Goal: Task Accomplishment & Management: Manage account settings

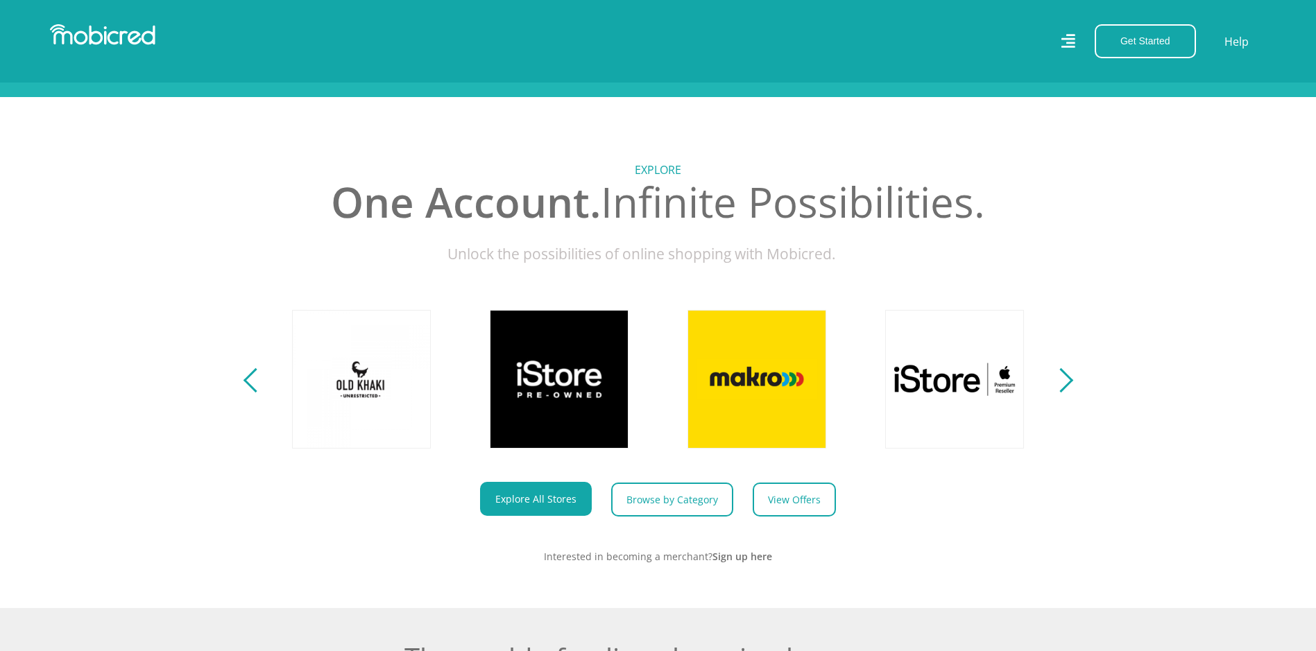
scroll to position [555, 0]
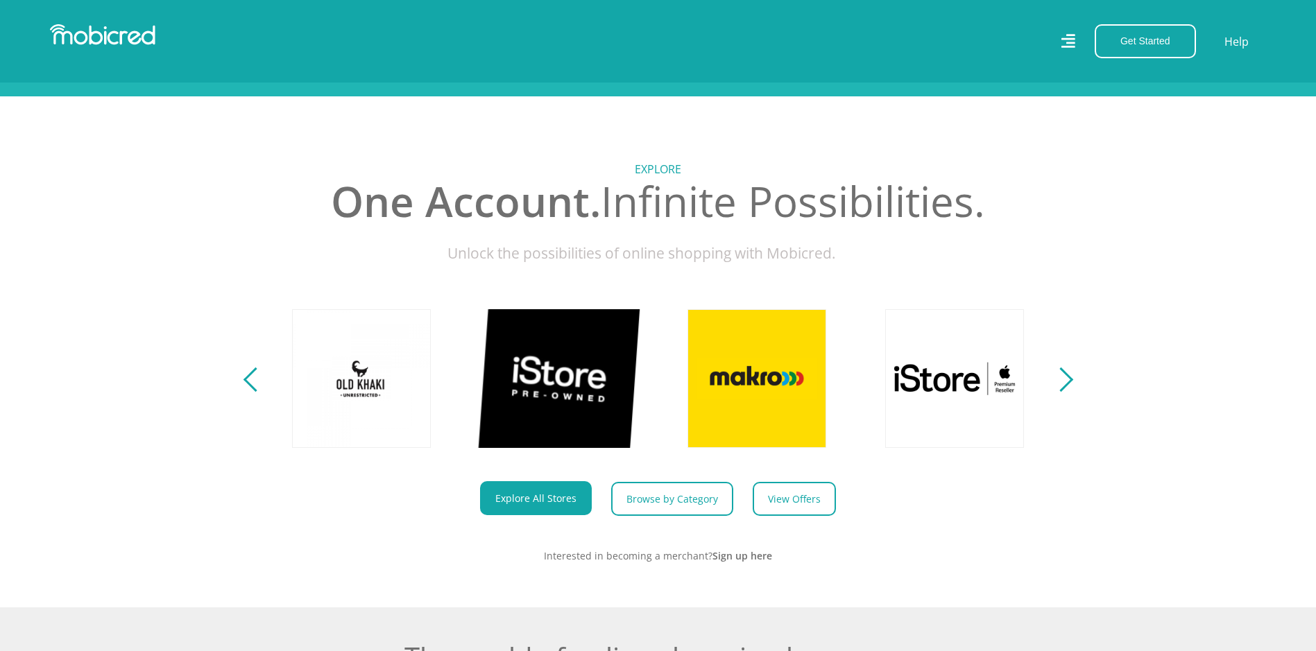
click at [564, 379] on link at bounding box center [559, 378] width 163 height 163
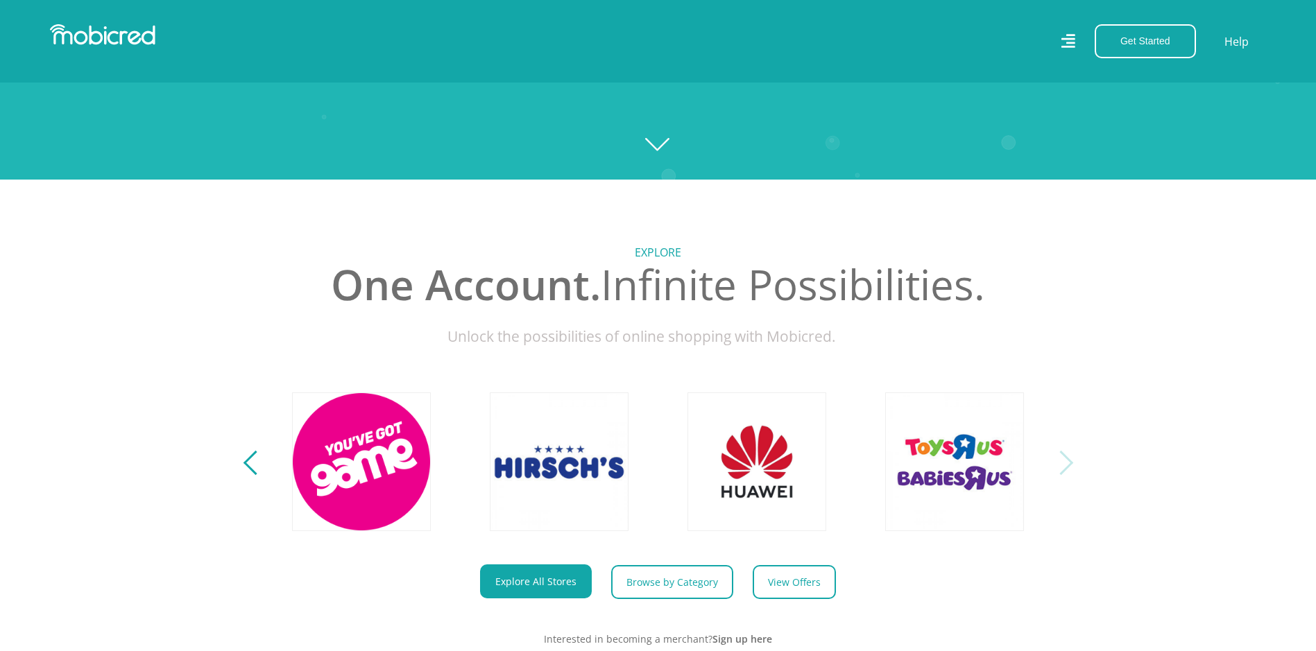
scroll to position [624, 0]
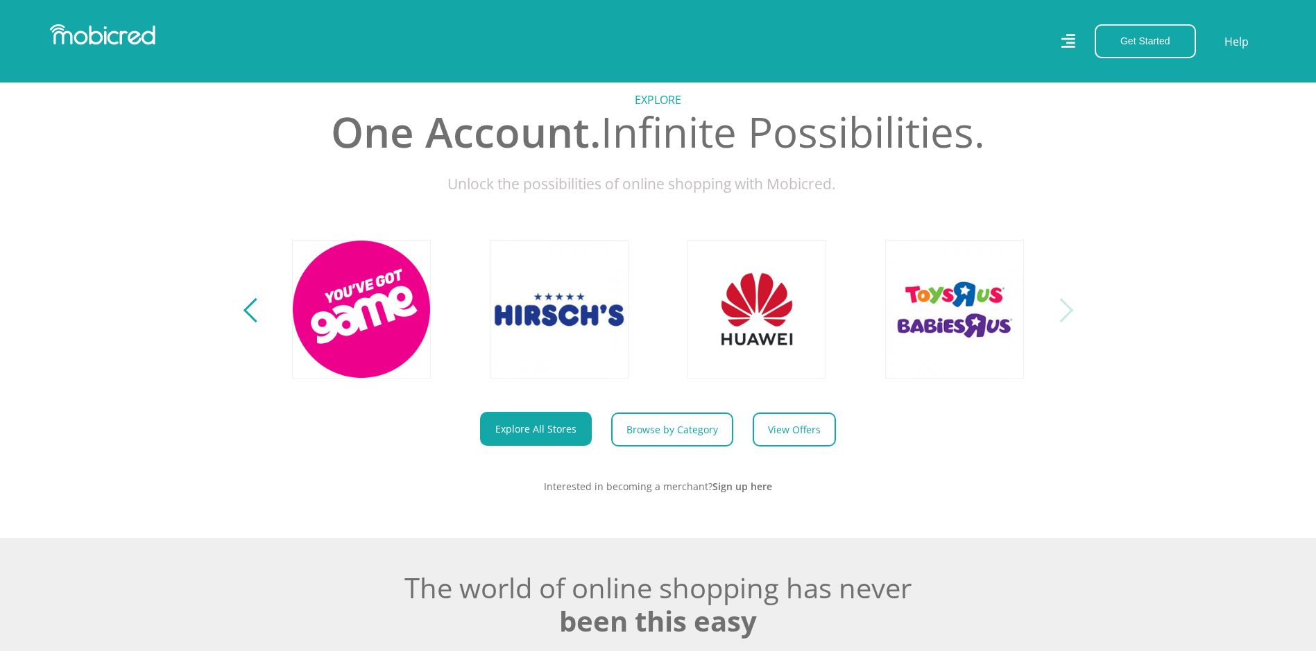
click at [1058, 322] on div "Next" at bounding box center [1060, 310] width 24 height 24
click at [1058, 317] on div "Next" at bounding box center [1060, 310] width 24 height 24
click at [1068, 319] on div "Next" at bounding box center [1060, 310] width 24 height 24
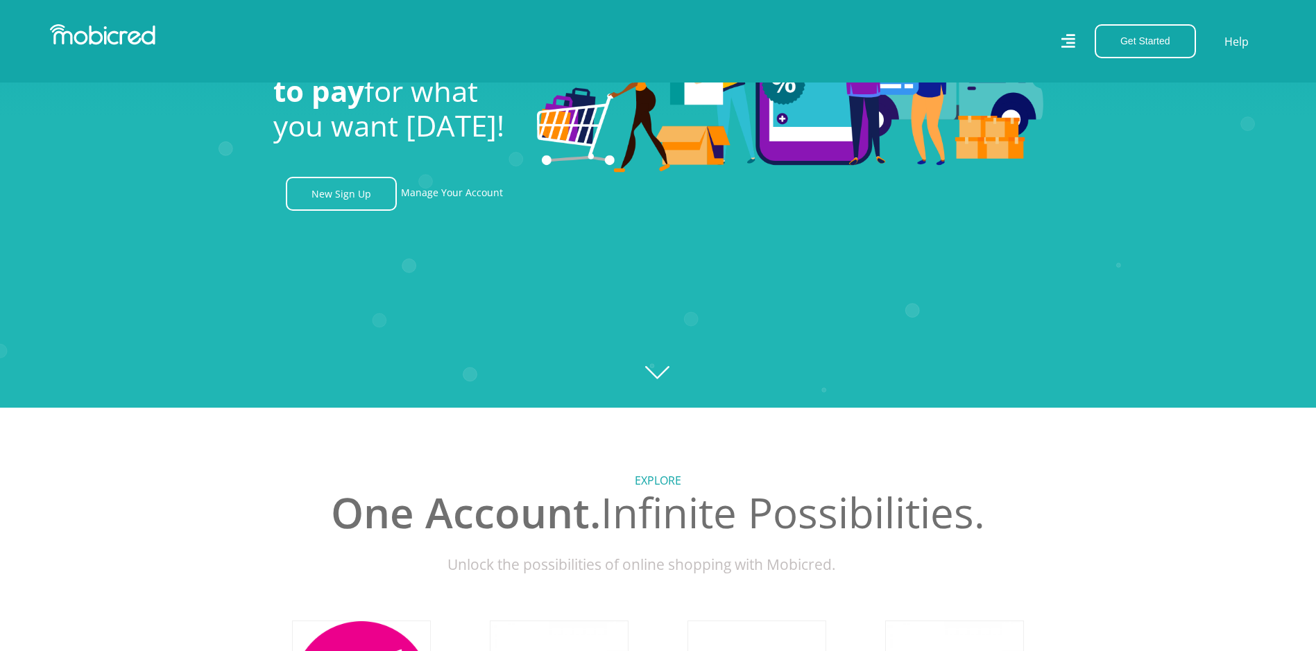
scroll to position [69, 0]
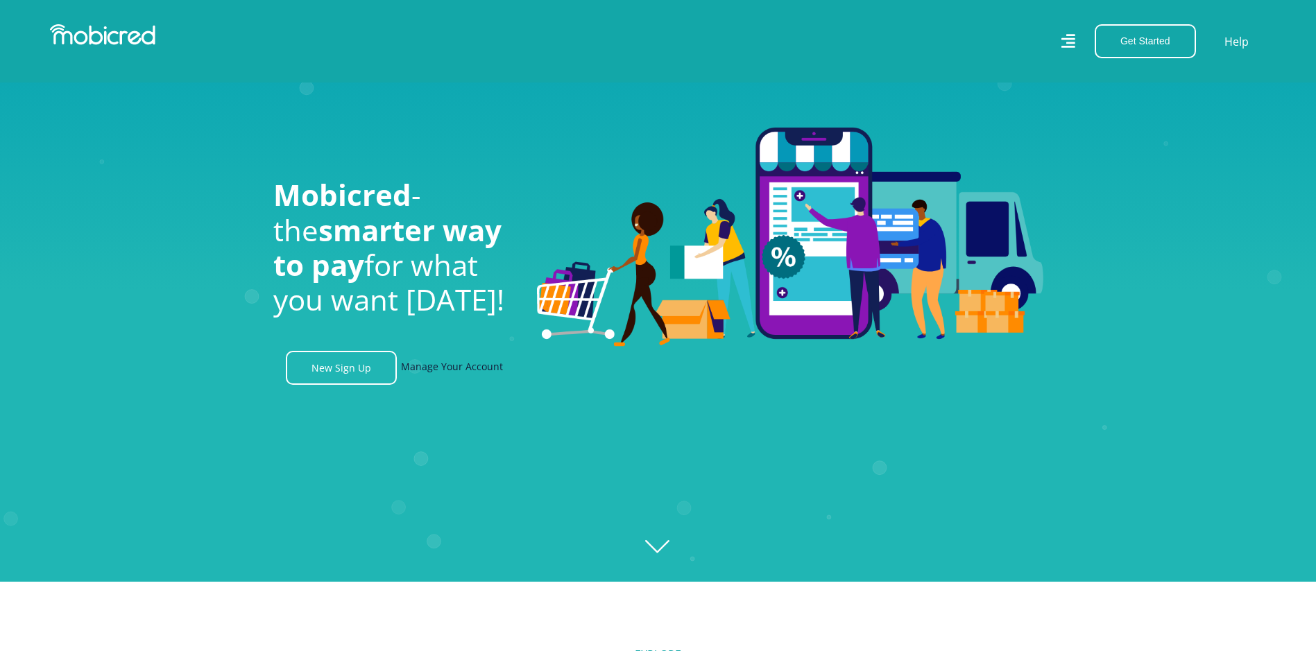
click at [493, 376] on link "Manage Your Account" at bounding box center [452, 368] width 102 height 34
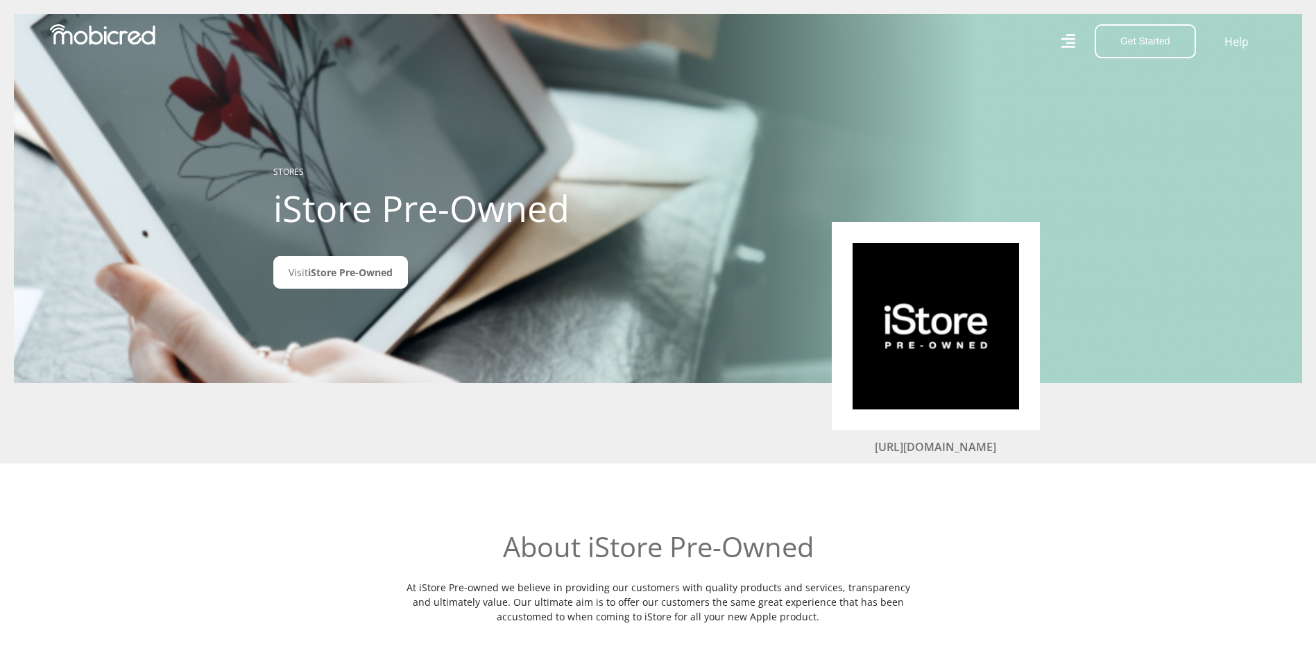
click at [1066, 45] on icon at bounding box center [1067, 41] width 14 height 20
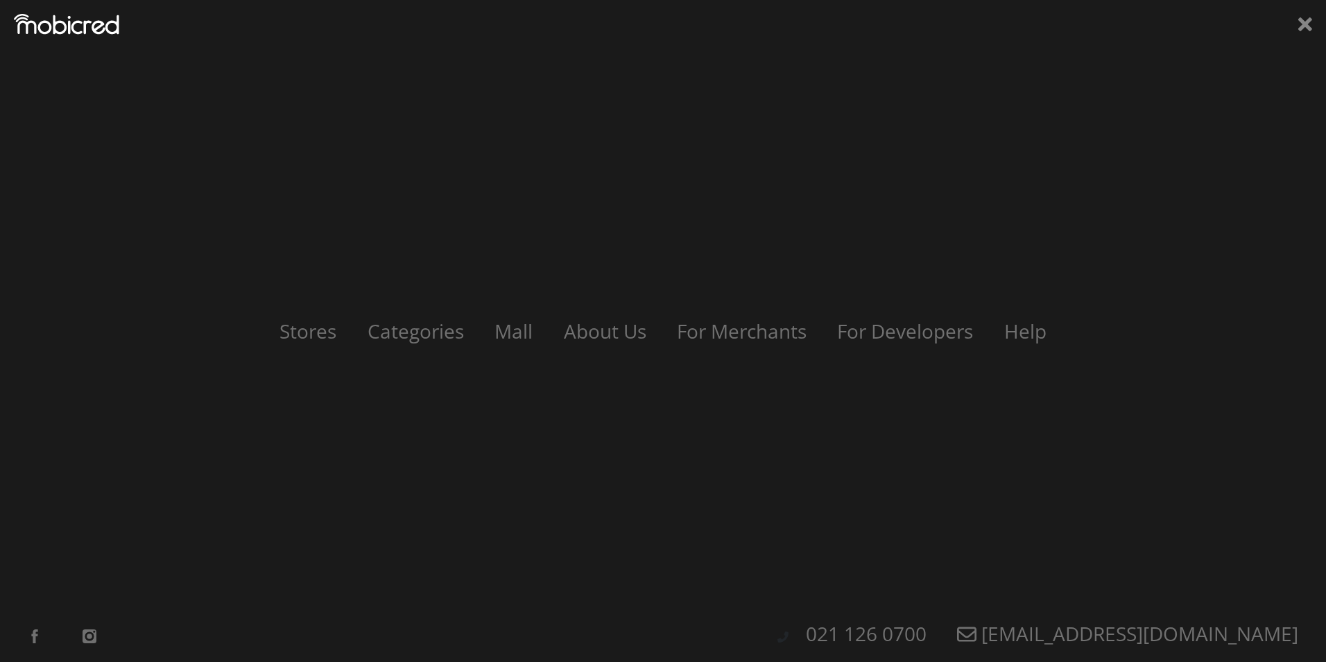
click at [1291, 28] on div "Stores Categories Mall About Us For Merchants For Developers Help Sign Up Sign …" at bounding box center [663, 331] width 1326 height 662
click at [1306, 24] on icon at bounding box center [1305, 24] width 14 height 14
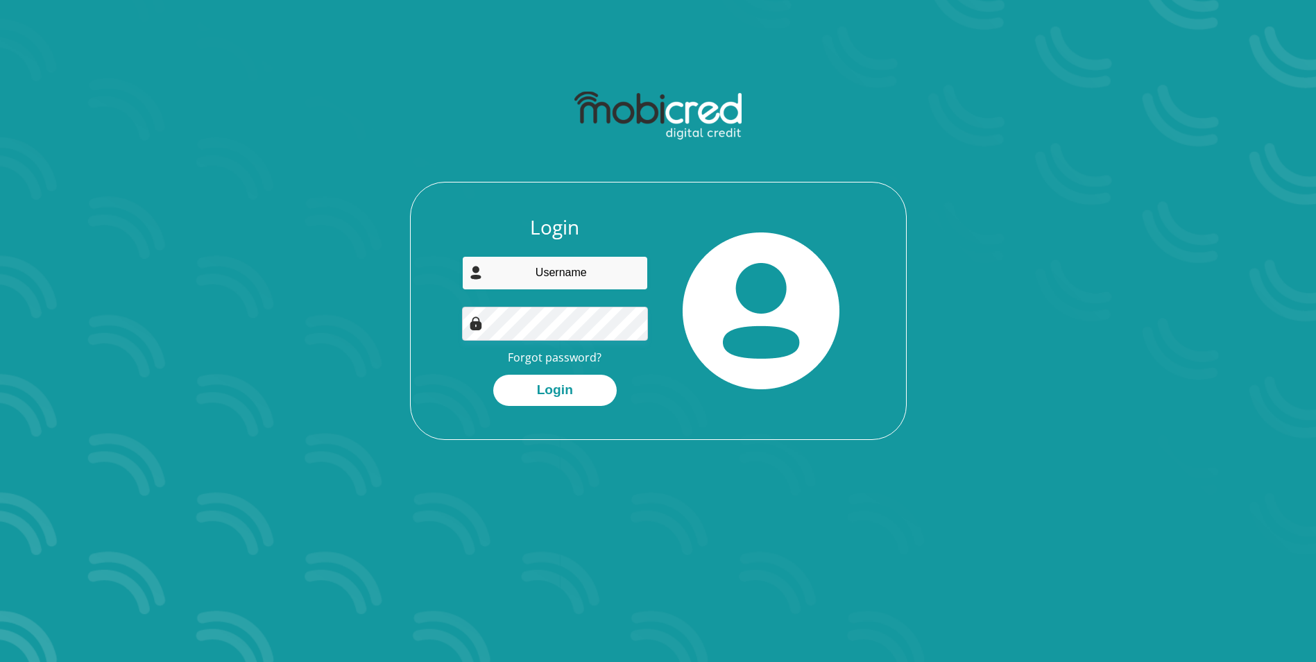
drag, startPoint x: 569, startPoint y: 278, endPoint x: 627, endPoint y: 282, distance: 57.7
click at [571, 277] on input "email" at bounding box center [555, 273] width 186 height 34
type input "[EMAIL_ADDRESS][DOMAIN_NAME]"
click at [493, 375] on button "Login" at bounding box center [554, 390] width 123 height 31
